Goal: Task Accomplishment & Management: Complete application form

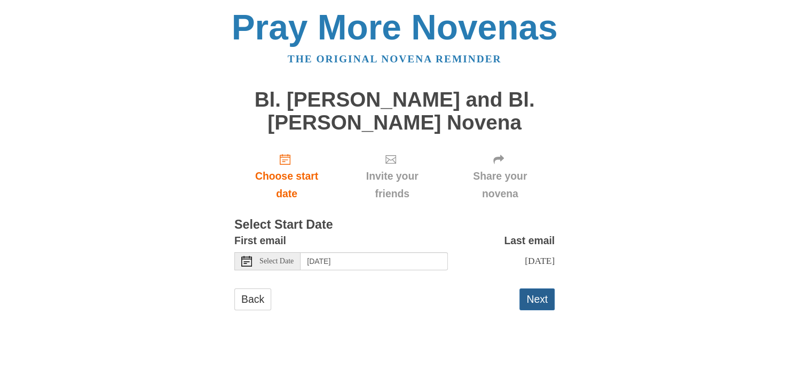
click at [542, 301] on button "Next" at bounding box center [536, 300] width 35 height 22
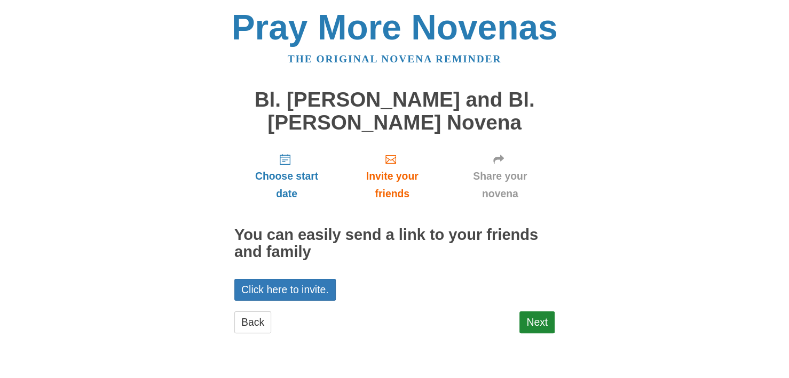
click at [542, 301] on div "Choose start date Invite your friends Share your novena You can easily send a l…" at bounding box center [394, 244] width 320 height 199
click at [530, 320] on link "Next" at bounding box center [536, 323] width 35 height 22
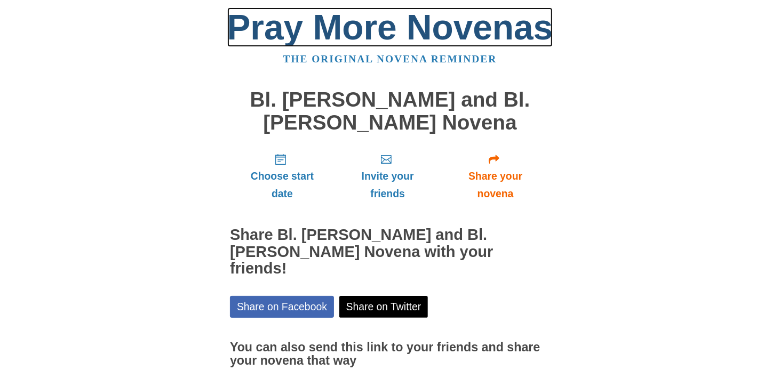
click at [272, 25] on link "Pray More Novenas" at bounding box center [390, 26] width 326 height 39
